Goal: Task Accomplishment & Management: Use online tool/utility

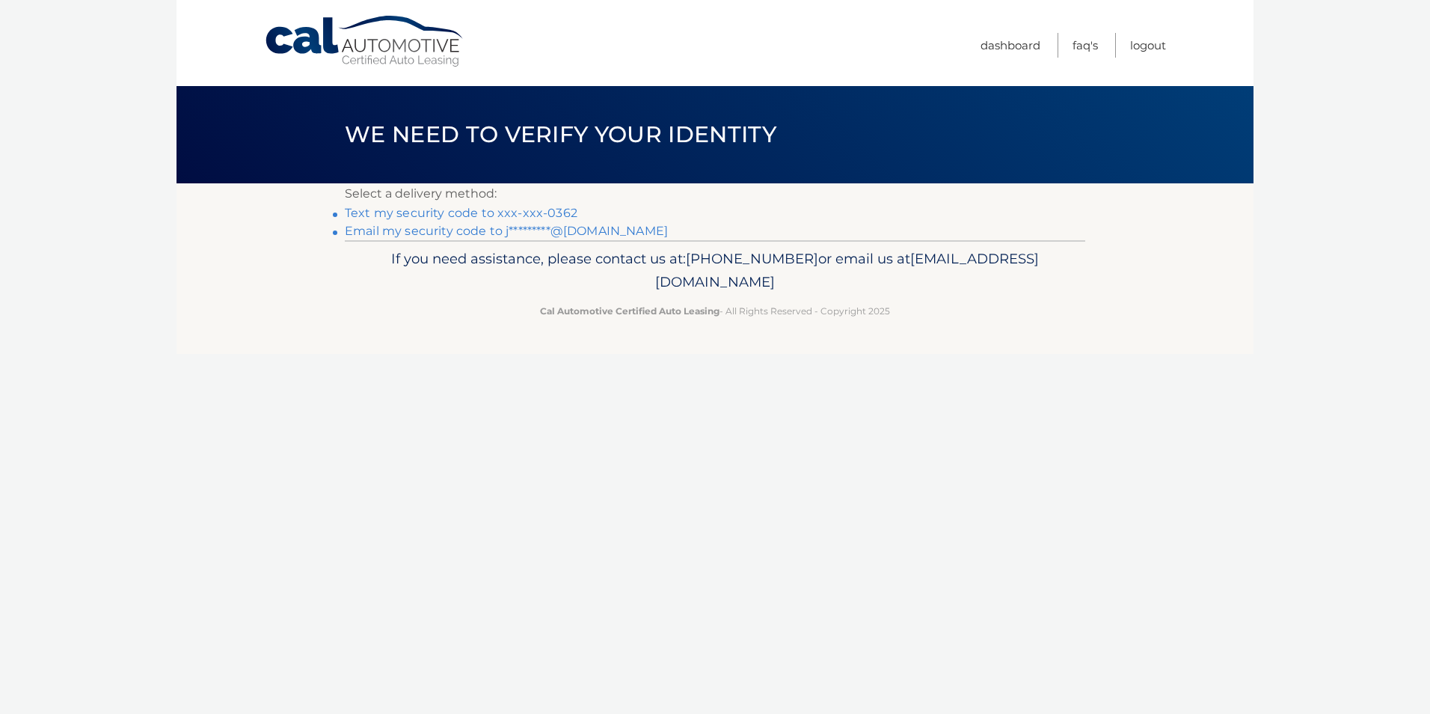
click at [397, 213] on link "Text my security code to xxx-xxx-0362" at bounding box center [461, 213] width 233 height 14
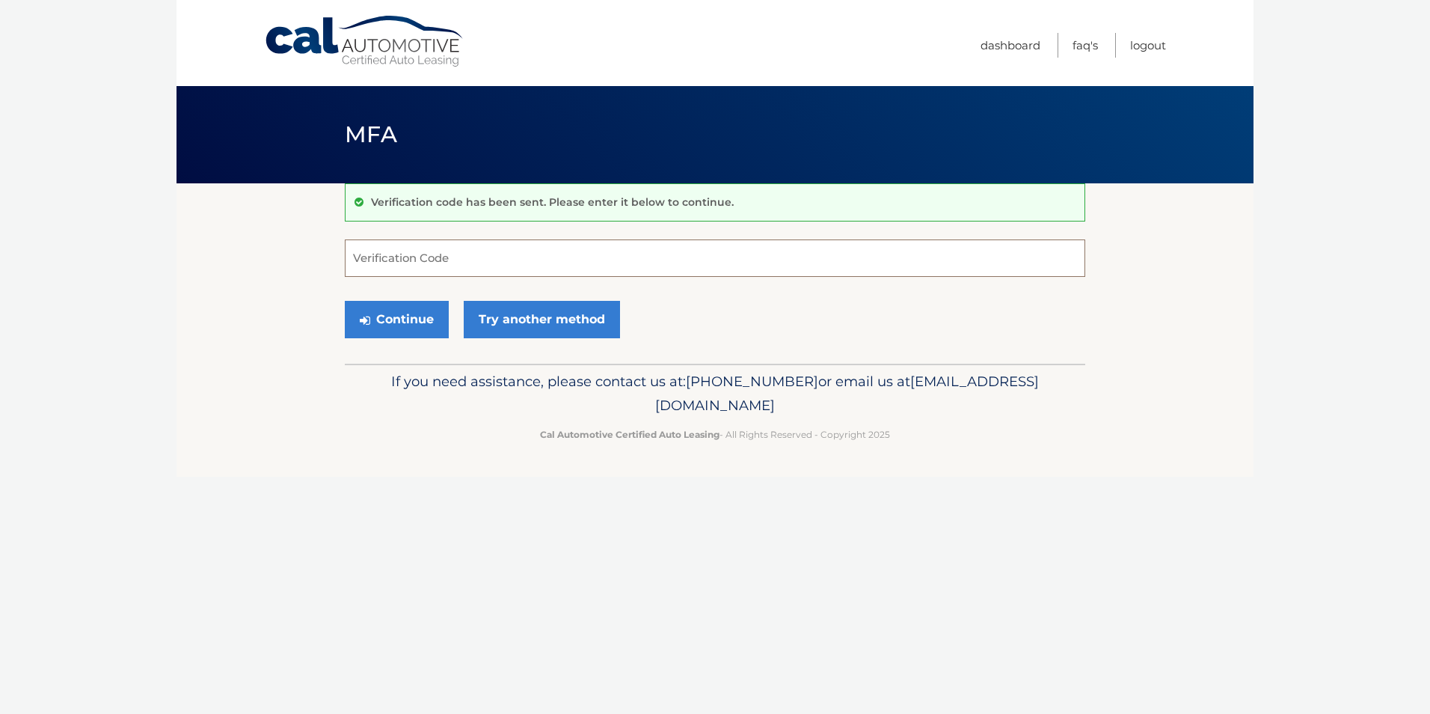
click at [465, 253] on input "Verification Code" at bounding box center [715, 257] width 741 height 37
type input "759549"
click at [362, 322] on icon "submit" at bounding box center [365, 320] width 10 height 12
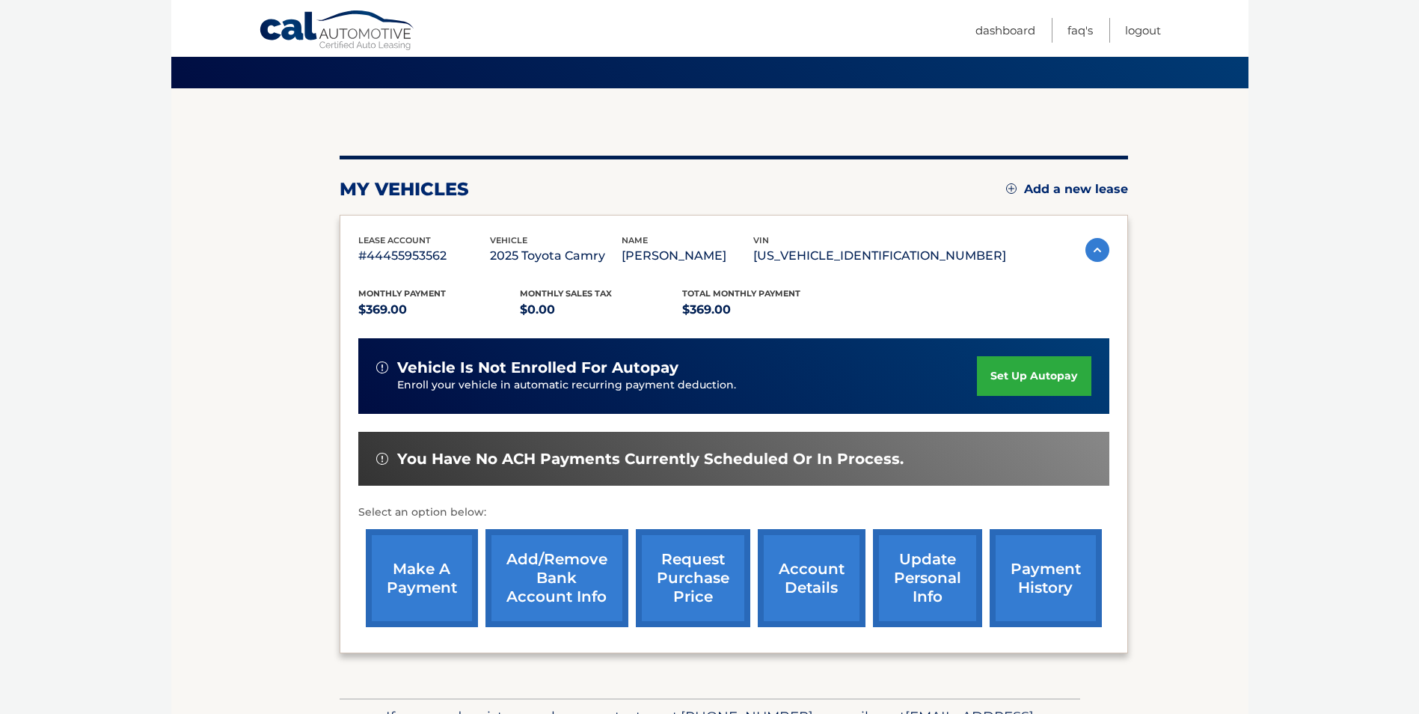
scroll to position [150, 0]
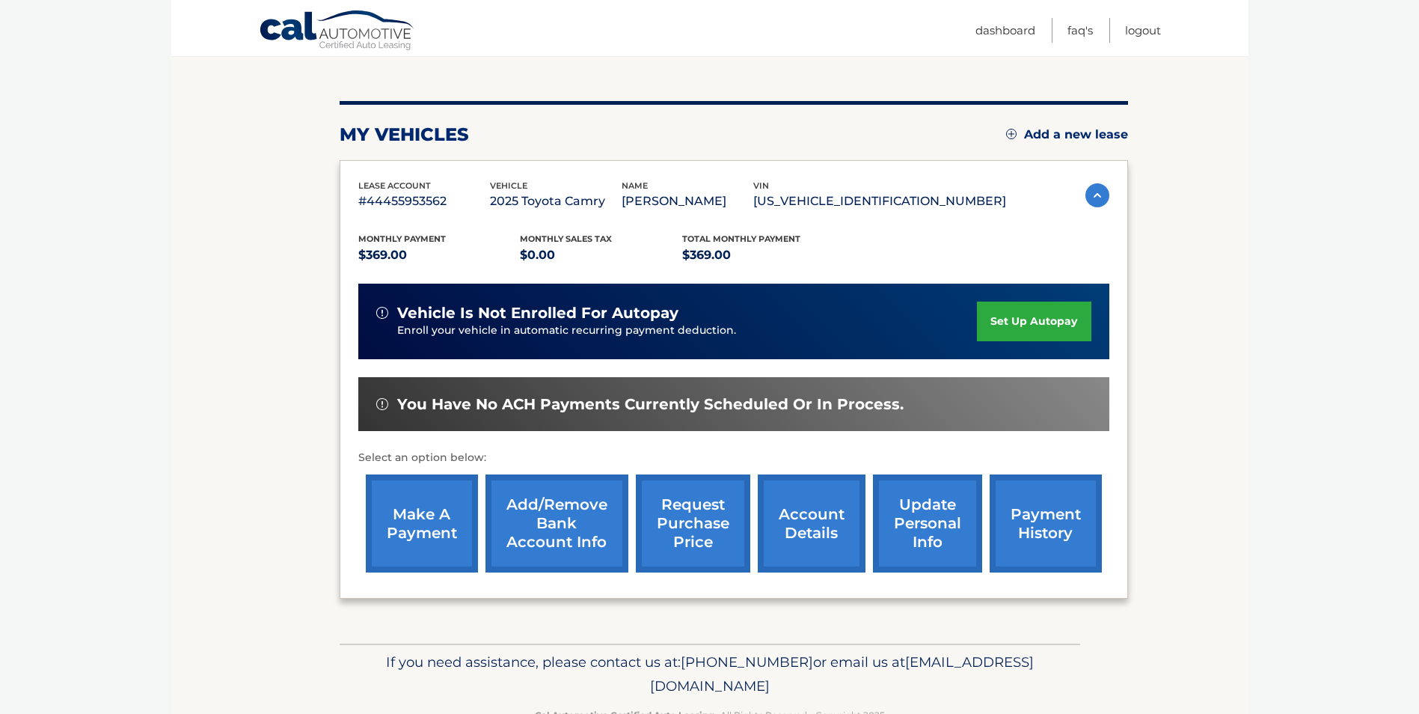
click at [405, 530] on link "make a payment" at bounding box center [422, 523] width 112 height 98
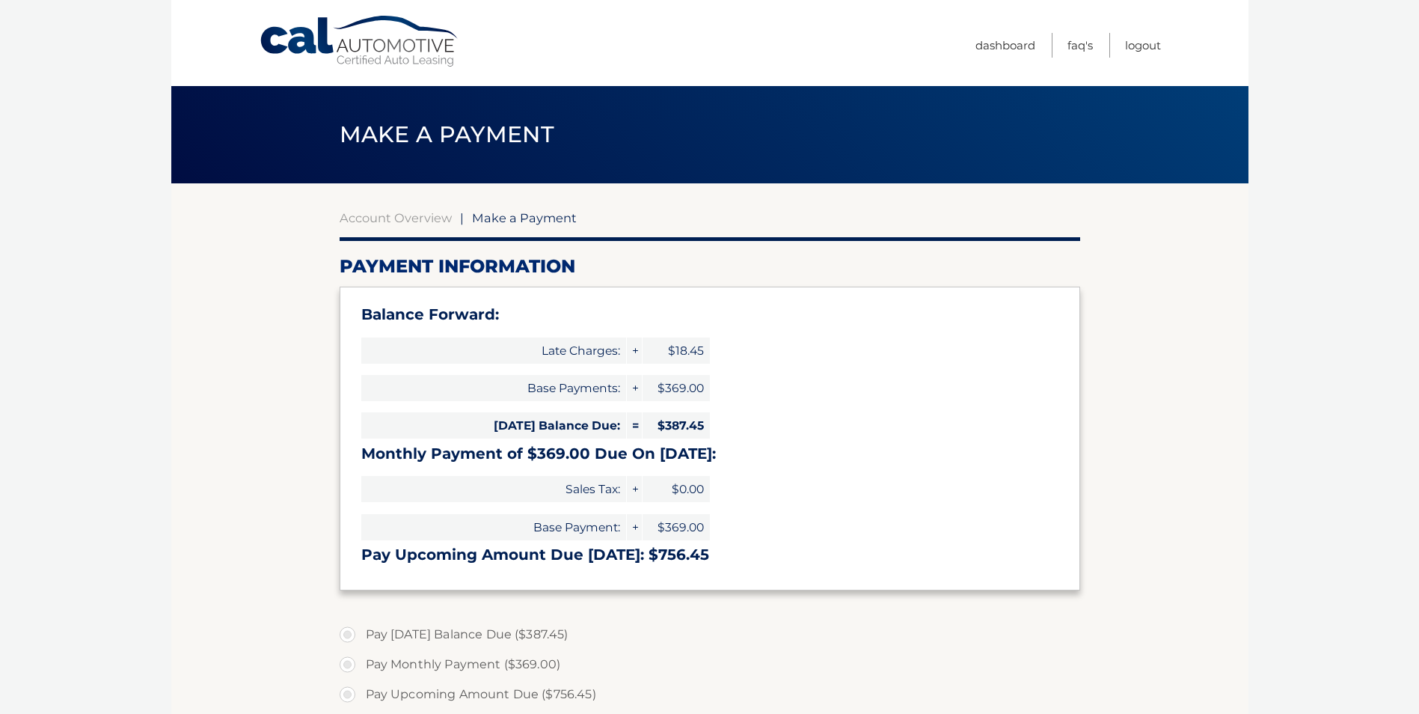
select select "ZTY4OTkyMGQtM2VjMC00MGFmLWE2OTItZDA4YjViMzQ4ODk0"
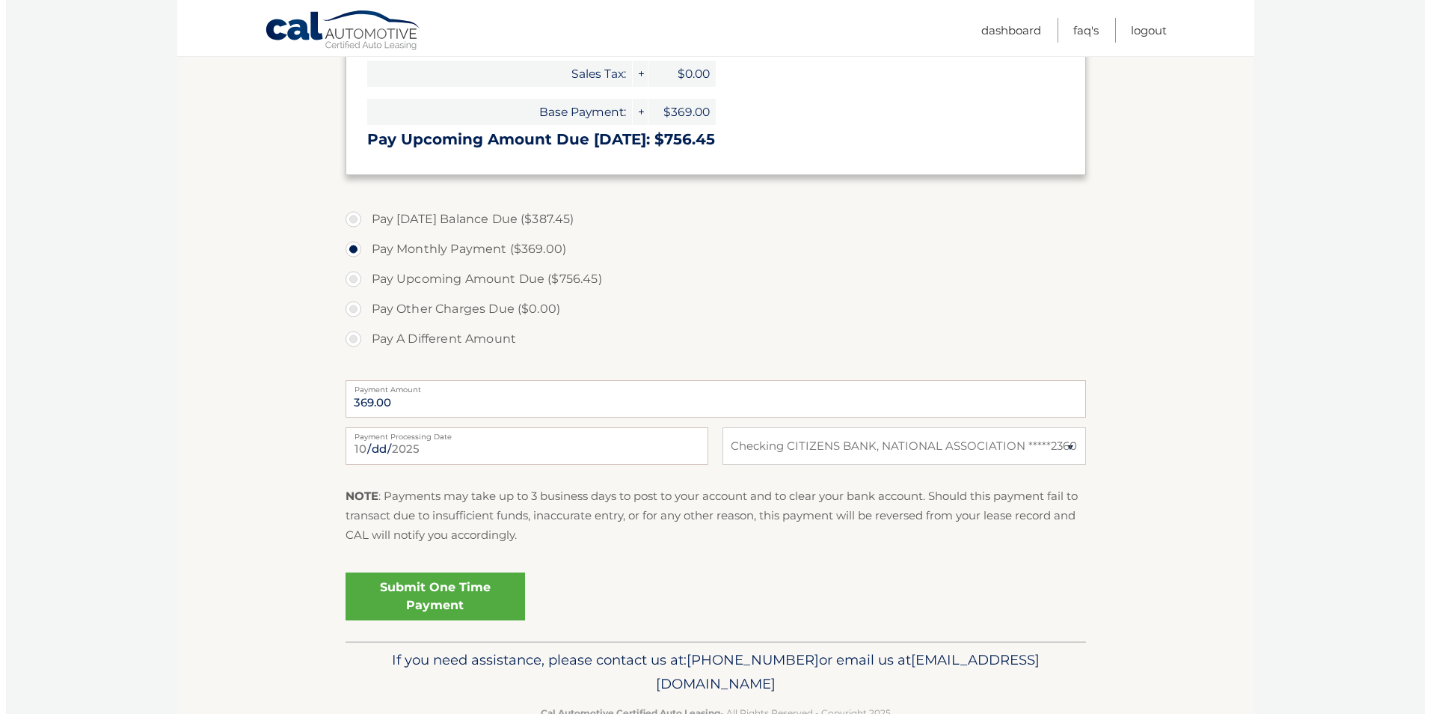
scroll to position [449, 0]
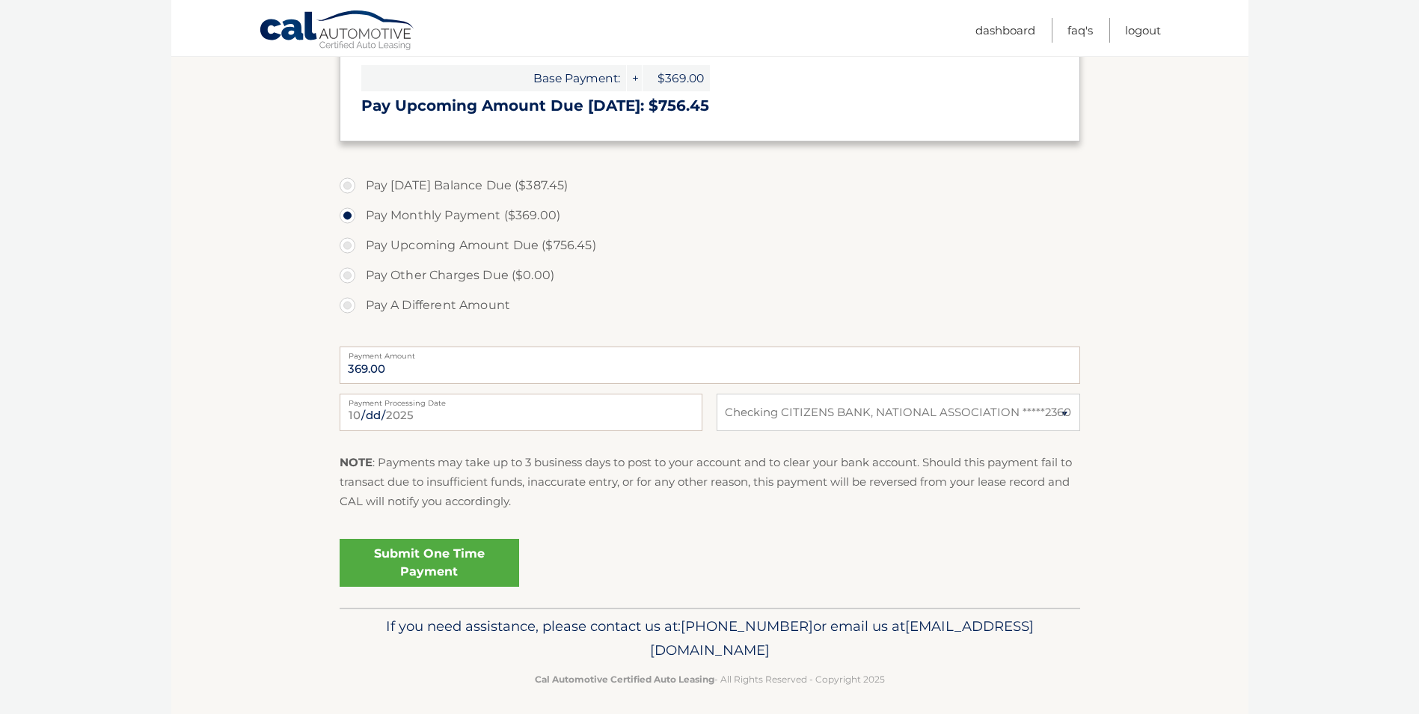
click at [444, 556] on link "Submit One Time Payment" at bounding box center [430, 563] width 180 height 48
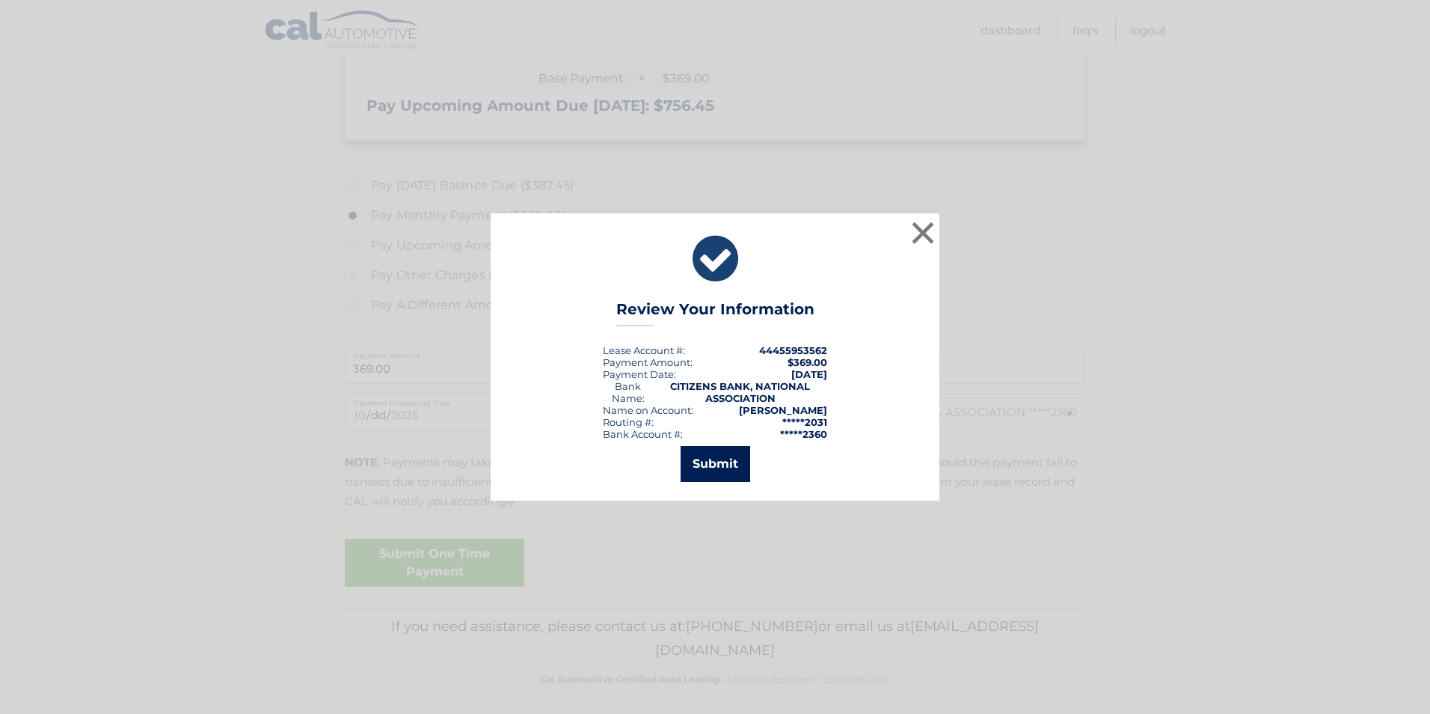
click at [723, 459] on button "Submit" at bounding box center [716, 464] width 70 height 36
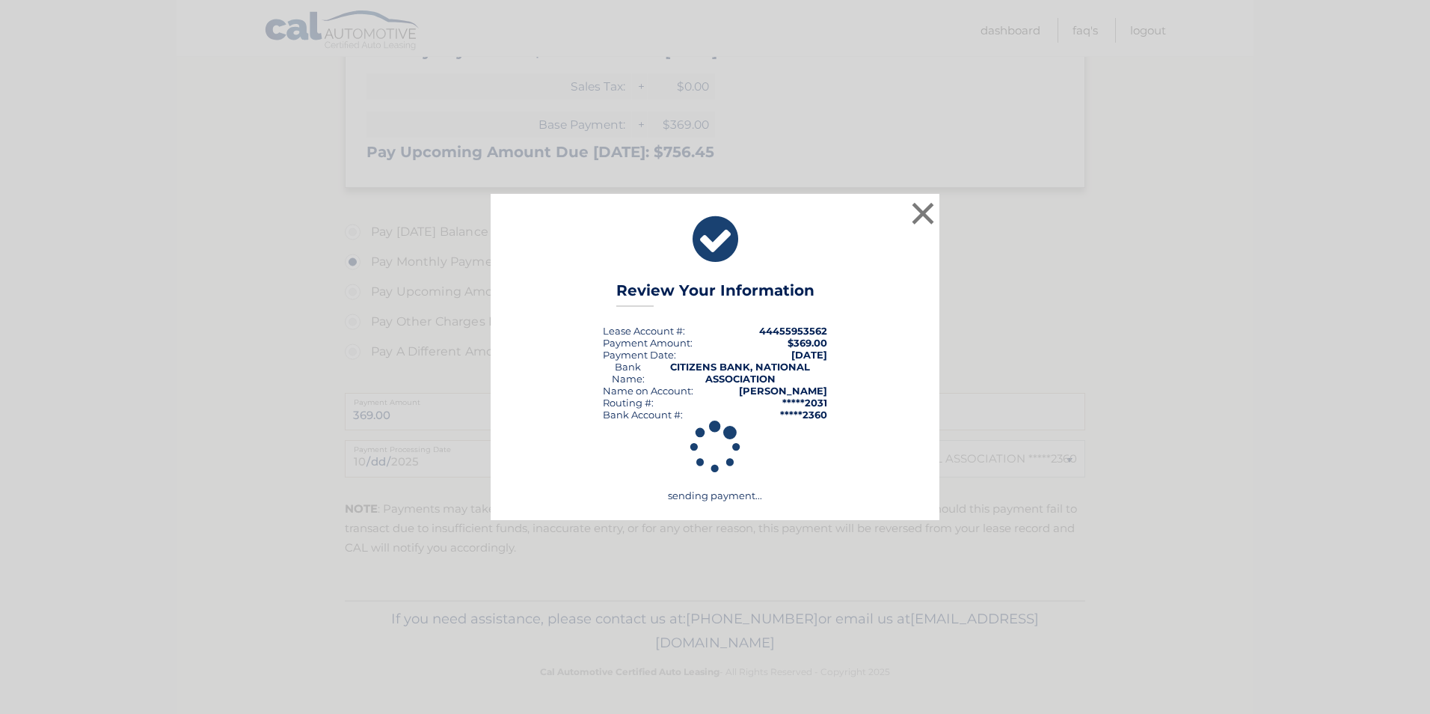
scroll to position [402, 0]
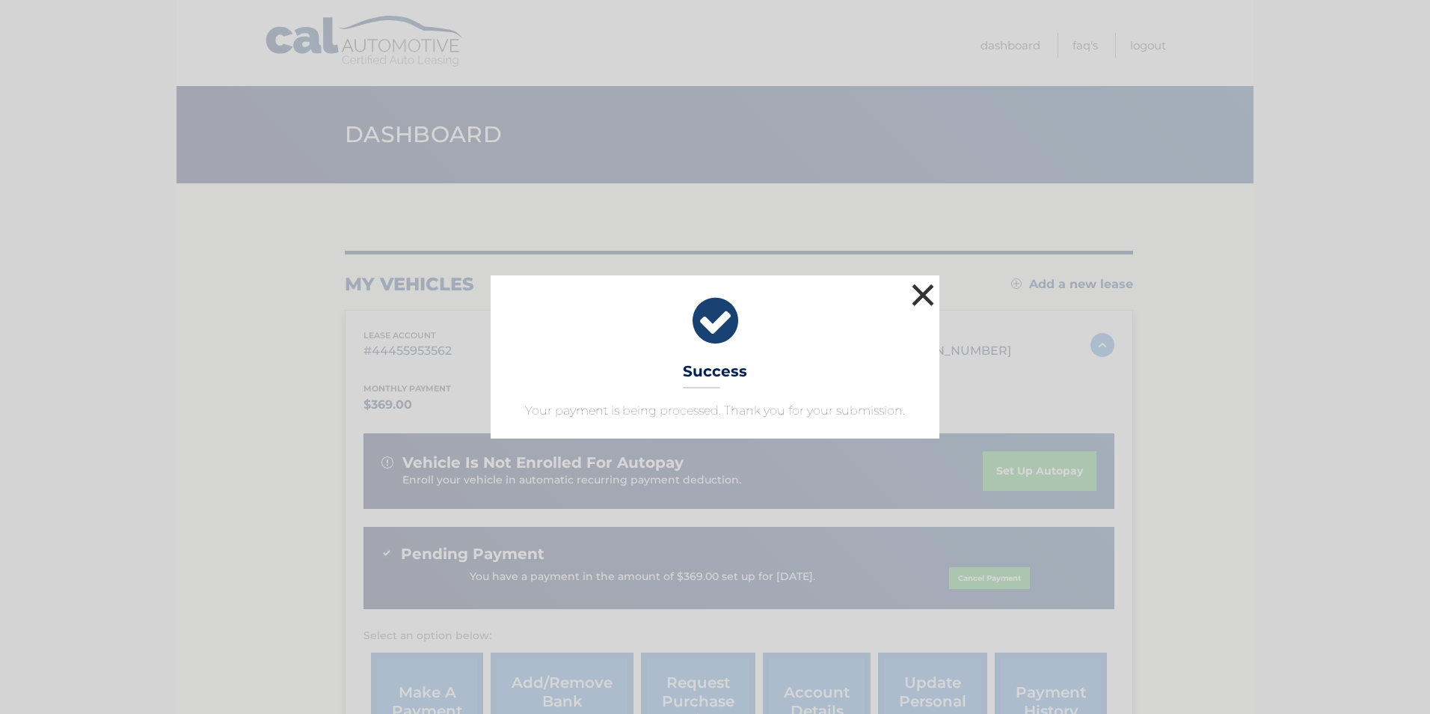
click at [923, 290] on button "×" at bounding box center [923, 295] width 30 height 30
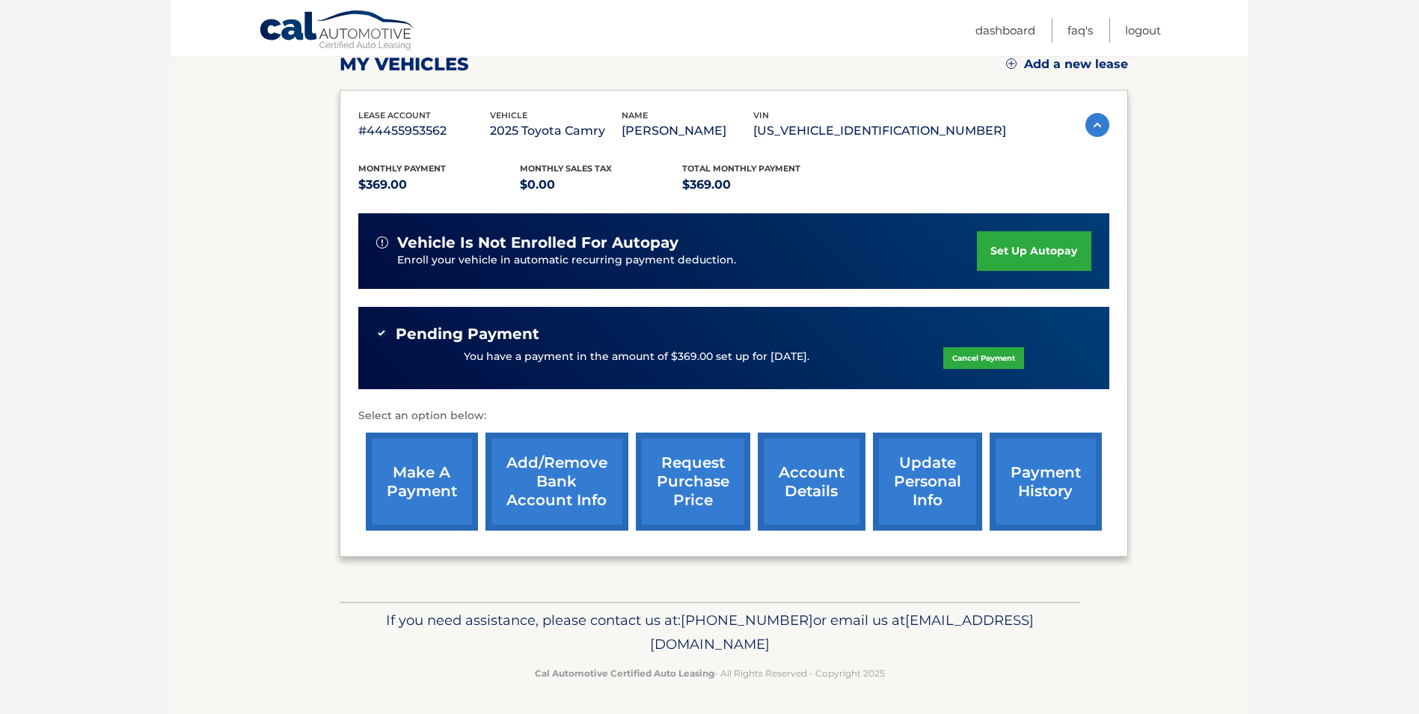
scroll to position [221, 0]
